Goal: Task Accomplishment & Management: Manage account settings

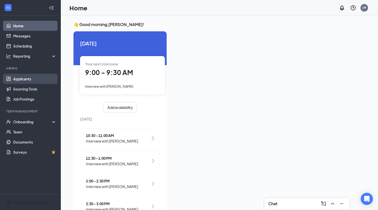
click at [43, 76] on link "Applicants" at bounding box center [34, 79] width 43 height 10
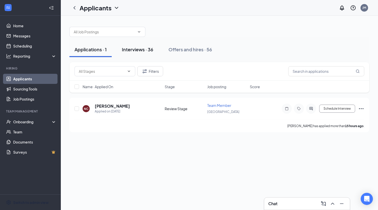
click at [134, 51] on div "Interviews · 36" at bounding box center [137, 49] width 31 height 6
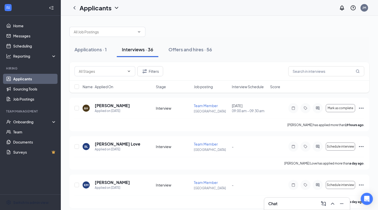
click at [269, 54] on div "Applications · 1 Interviews · 36 Offers and hires · 56" at bounding box center [219, 49] width 300 height 15
click at [244, 86] on span "Interview Schedule" at bounding box center [248, 86] width 32 height 5
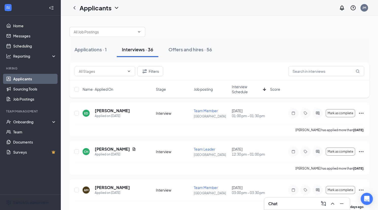
click at [240, 85] on span "Interview Schedule" at bounding box center [246, 89] width 29 height 10
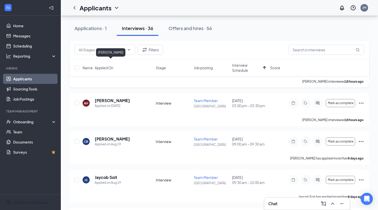
scroll to position [52, 0]
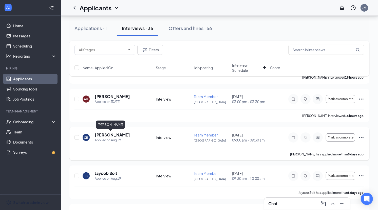
click at [108, 136] on h5 "[PERSON_NAME]" at bounding box center [112, 135] width 35 height 6
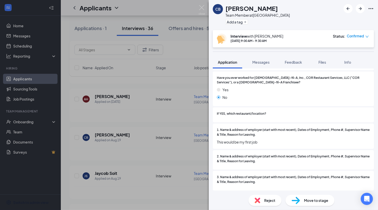
scroll to position [342, 0]
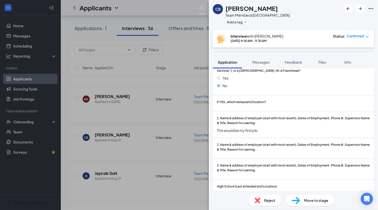
click at [160, 120] on div "CB [PERSON_NAME] Team Member at [GEOGRAPHIC_DATA] Add a tag Interview with [PER…" at bounding box center [189, 105] width 378 height 210
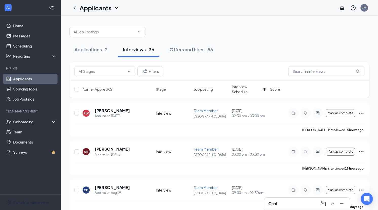
click at [107, 111] on h5 "[PERSON_NAME]" at bounding box center [112, 111] width 35 height 6
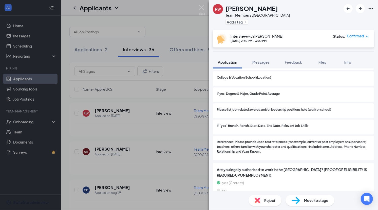
scroll to position [503, 0]
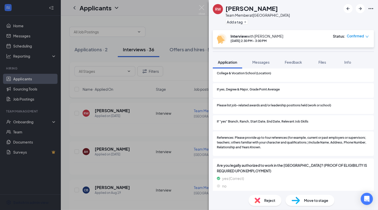
click at [261, 200] on div "Reject" at bounding box center [264, 200] width 33 height 11
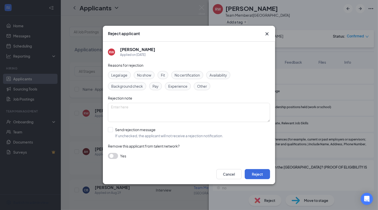
click at [214, 74] on span "Availability" at bounding box center [217, 75] width 17 height 6
click at [138, 132] on input "Send rejection message If unchecked, the applicant will not receive a rejection…" at bounding box center [165, 132] width 115 height 11
checkbox input "true"
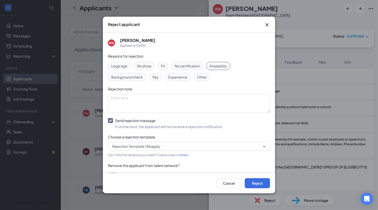
click at [147, 143] on span "Rejection Template | Reapply" at bounding box center [188, 147] width 153 height 8
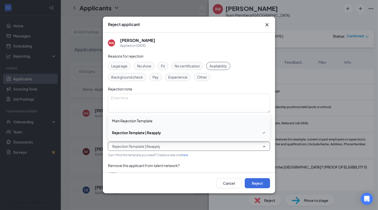
click at [158, 122] on span "Main Rejection Template" at bounding box center [189, 121] width 154 height 6
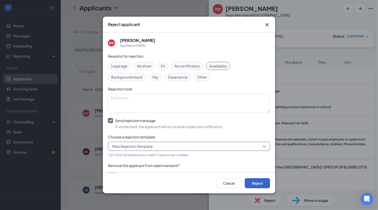
click at [250, 181] on button "Reject" at bounding box center [257, 184] width 25 height 10
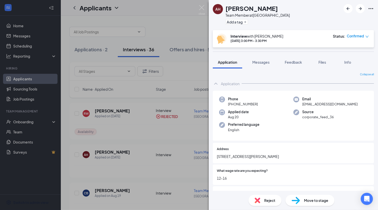
click at [158, 131] on div "AH [PERSON_NAME] Team Member at [GEOGRAPHIC_DATA] Add a tag Interview with [PER…" at bounding box center [189, 105] width 378 height 210
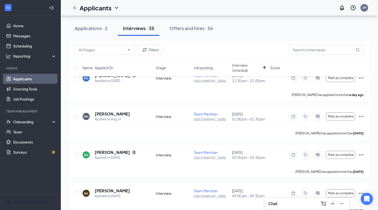
scroll to position [194, 0]
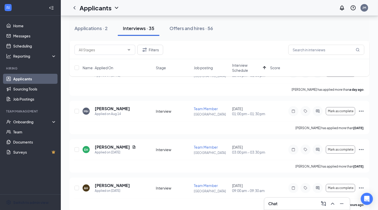
drag, startPoint x: 74, startPoint y: 28, endPoint x: 281, endPoint y: 23, distance: 207.5
click at [281, 23] on div "Applications · 2 Interviews · 35 Offers and hires · 56" at bounding box center [219, 28] width 300 height 15
drag, startPoint x: 218, startPoint y: 25, endPoint x: 69, endPoint y: 27, distance: 148.2
click at [70, 27] on div "Applications · 2 Interviews · 35 Offers and hires · 56" at bounding box center [219, 28] width 300 height 15
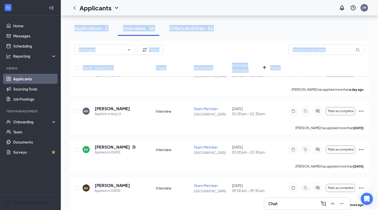
drag, startPoint x: 65, startPoint y: 28, endPoint x: 71, endPoint y: 29, distance: 6.5
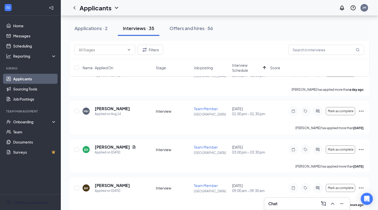
drag, startPoint x: 70, startPoint y: 26, endPoint x: 239, endPoint y: 29, distance: 168.9
click at [239, 29] on div "Applications · 2 Interviews · 35 Offers and hires · 56" at bounding box center [219, 28] width 300 height 15
drag, startPoint x: 239, startPoint y: 29, endPoint x: 73, endPoint y: 28, distance: 165.6
click at [73, 28] on div "Applications · 2 Interviews · 35 Offers and hires · 56" at bounding box center [219, 28] width 300 height 15
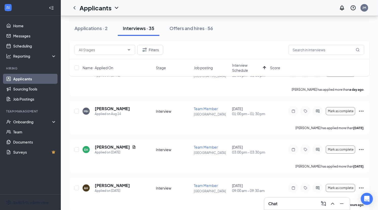
click at [264, 30] on div "Applications · 2 Interviews · 35 Offers and hires · 56" at bounding box center [219, 28] width 300 height 15
